Goal: Task Accomplishment & Management: Use online tool/utility

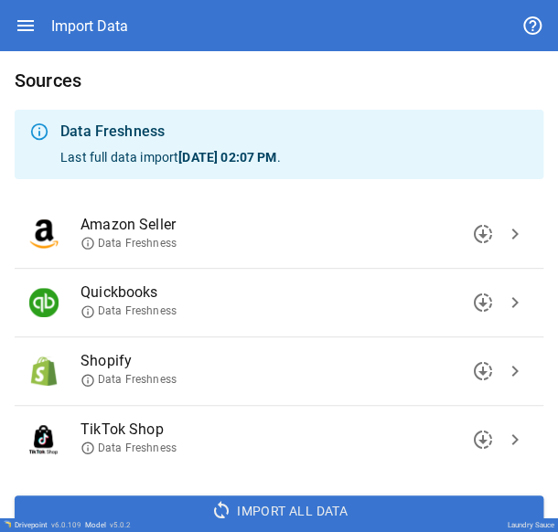
click at [94, 2] on span "chevron_right" at bounding box center [515, 303] width 22 height 22
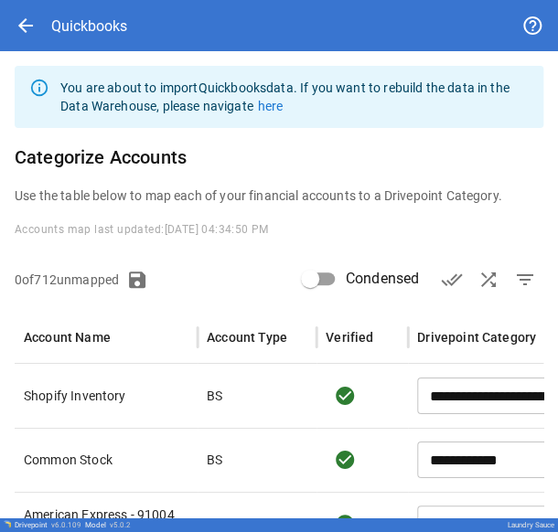
scroll to position [156, 0]
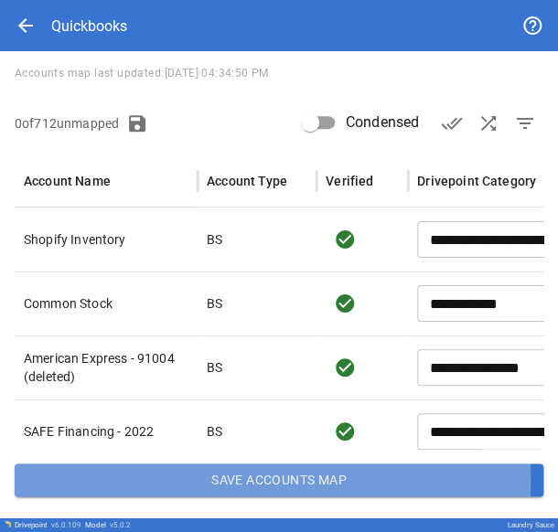
click at [94, 2] on button "Save Accounts Map" at bounding box center [279, 479] width 528 height 33
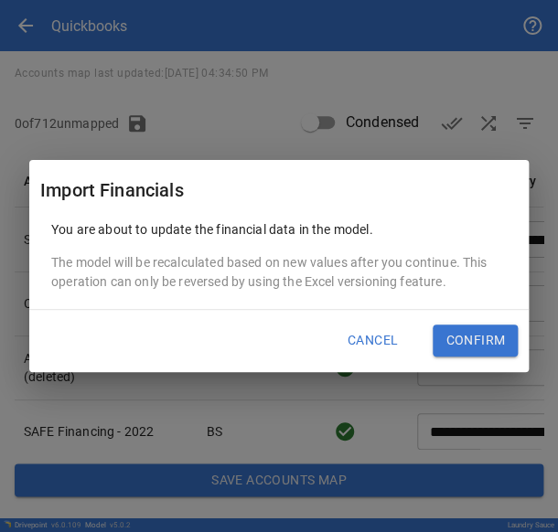
click at [94, 2] on button "Confirm" at bounding box center [474, 341] width 85 height 33
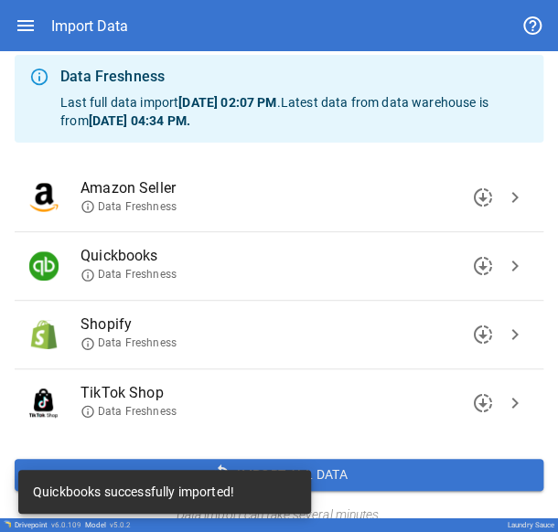
scroll to position [77, 0]
